Goal: Information Seeking & Learning: Learn about a topic

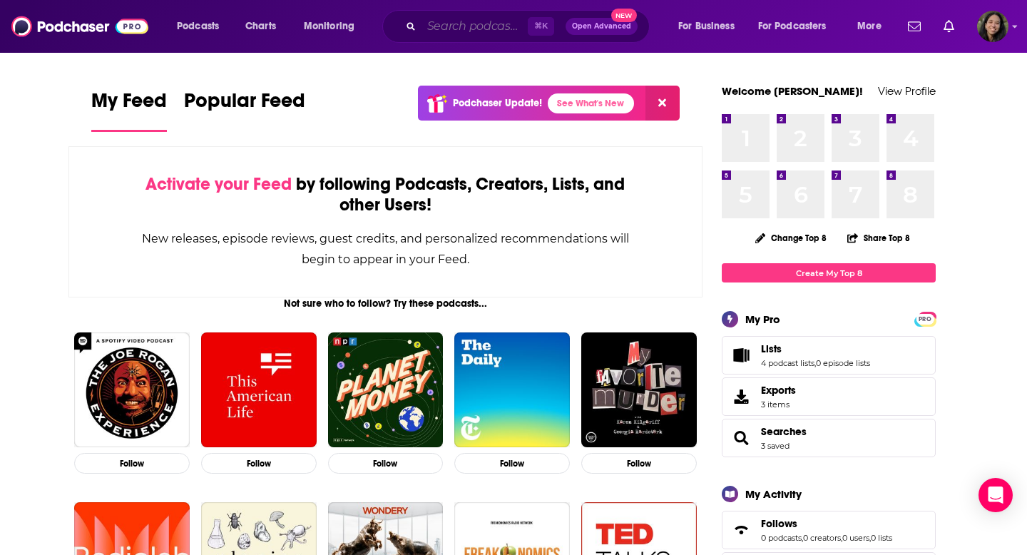
click at [475, 25] on input "Search podcasts, credits, & more..." at bounding box center [474, 26] width 106 height 23
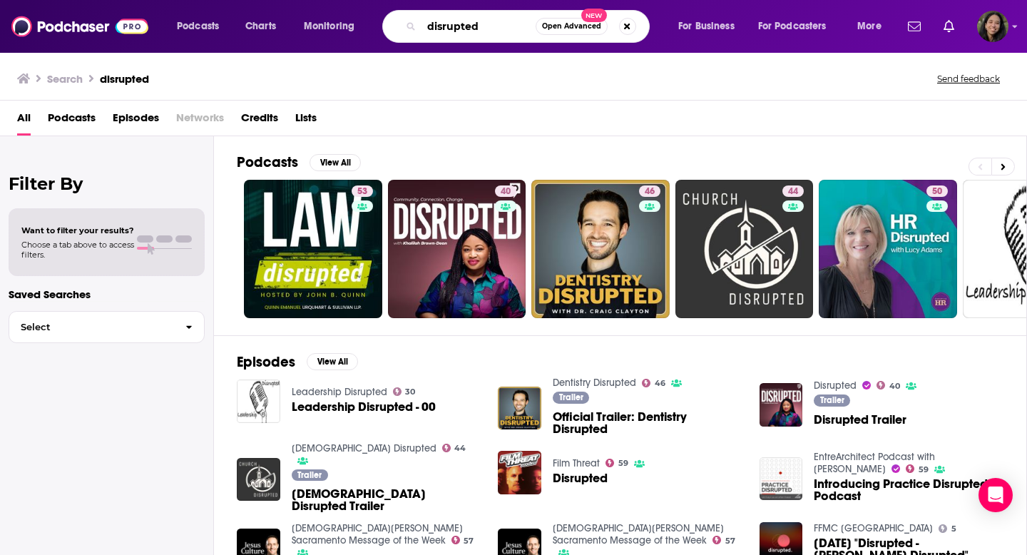
click at [508, 27] on input "disrupted" at bounding box center [478, 26] width 114 height 23
paste input "[PERSON_NAME]"
type input "disrupted [PERSON_NAME]"
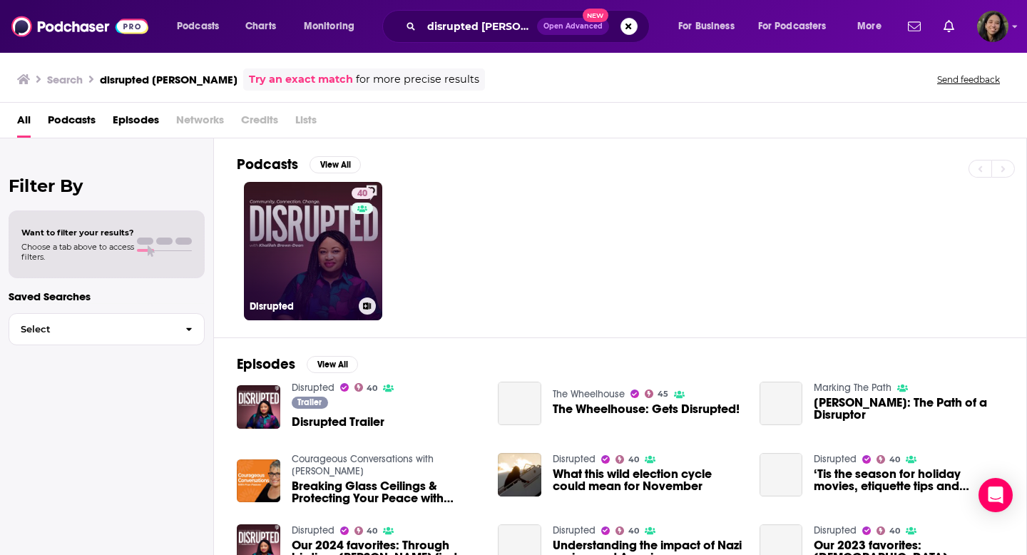
click at [281, 237] on link "40 Disrupted" at bounding box center [313, 251] width 138 height 138
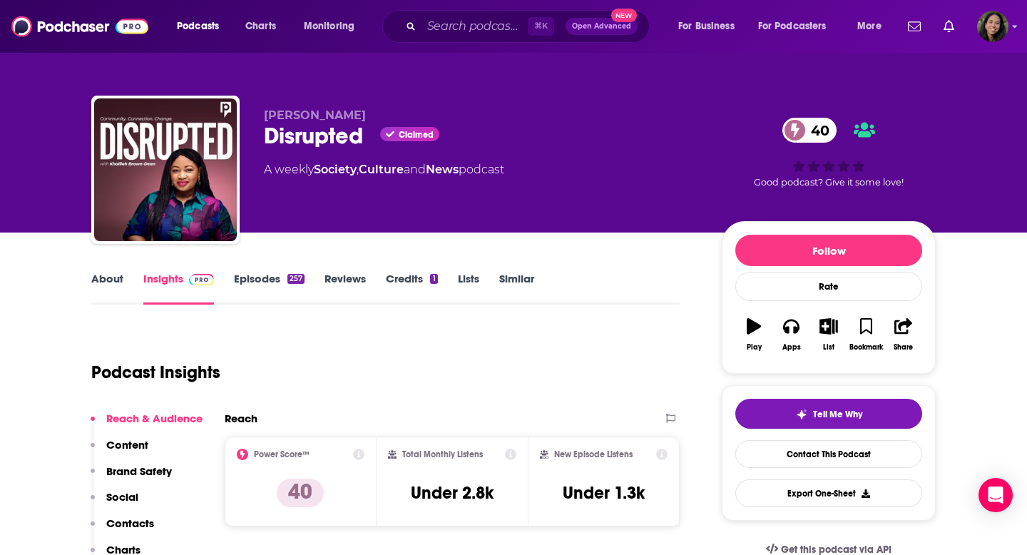
click at [109, 276] on link "About" at bounding box center [107, 288] width 32 height 33
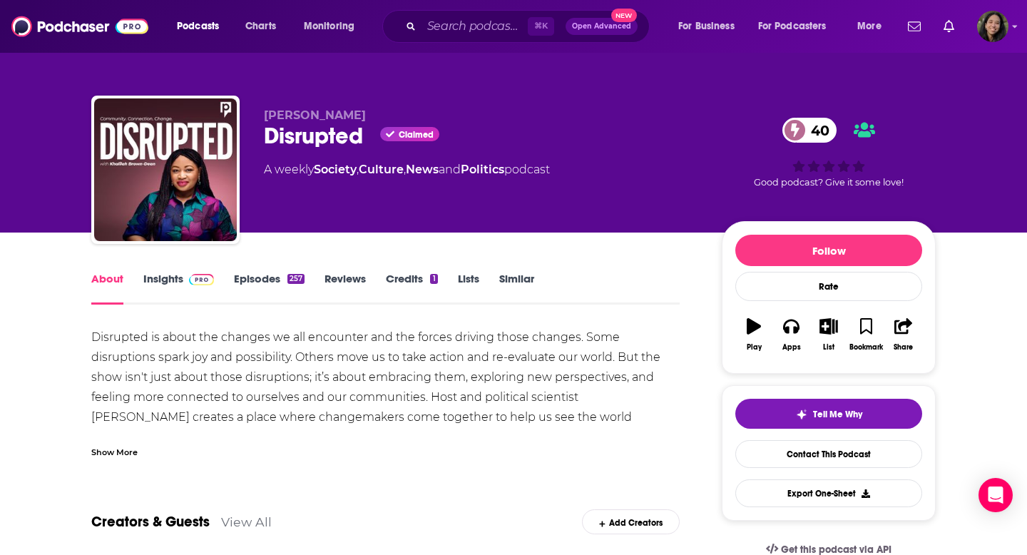
click at [195, 270] on div "About Insights Episodes 257 Reviews Credits 1 Lists Similar" at bounding box center [385, 287] width 588 height 35
click at [183, 270] on div "About Insights Episodes 257 Reviews Credits 1 Lists Similar" at bounding box center [385, 287] width 588 height 35
click at [173, 275] on link "Insights" at bounding box center [178, 288] width 71 height 33
